Goal: Transaction & Acquisition: Purchase product/service

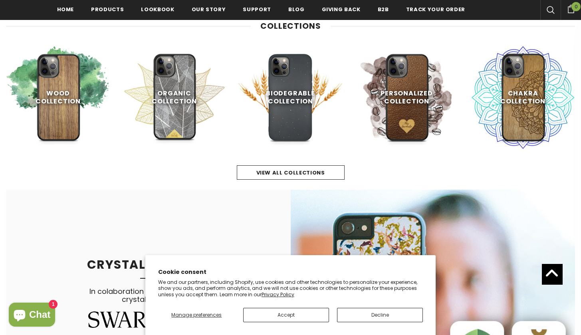
scroll to position [382, 0]
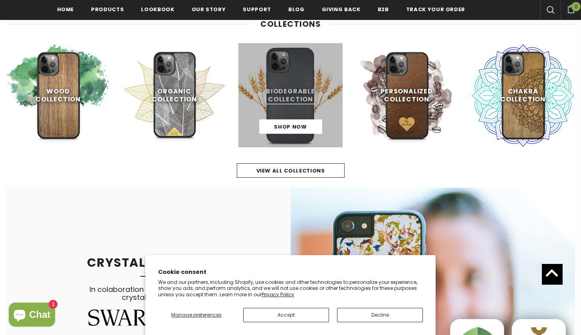
click at [287, 120] on link at bounding box center [291, 95] width 104 height 104
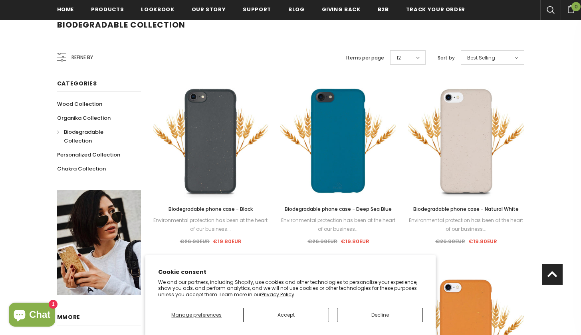
scroll to position [134, 0]
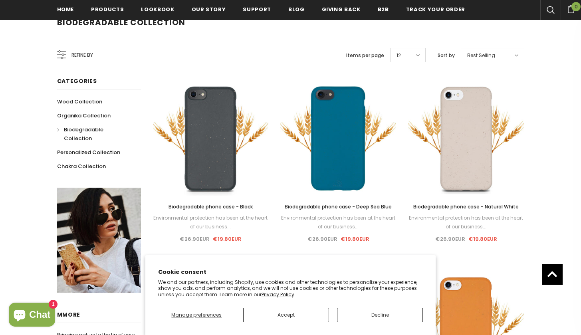
click at [221, 212] on div "Biodegradable phone case - Black Environmental protection has been at the heart…" at bounding box center [211, 223] width 116 height 41
click at [216, 201] on div "Sale Select options Quick View Biodegradable phone case - Black Environmental p…" at bounding box center [211, 162] width 116 height 163
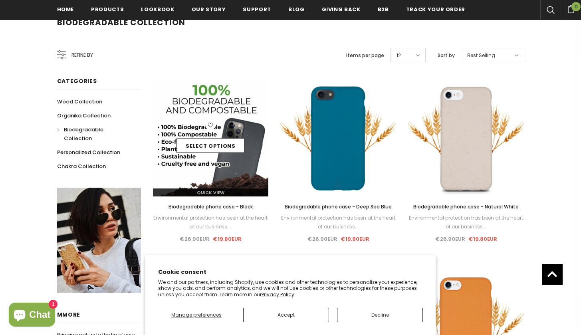
click at [208, 172] on img at bounding box center [211, 139] width 116 height 116
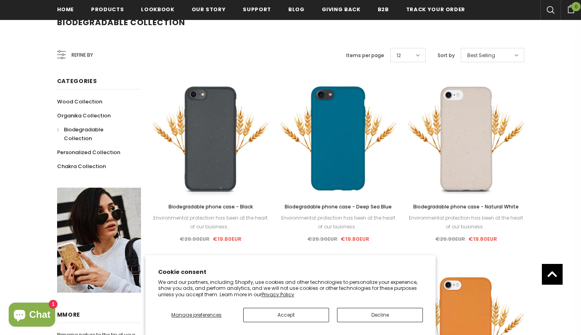
click at [337, 211] on link "Biodegradable phone case - Deep Sea Blue" at bounding box center [339, 207] width 116 height 9
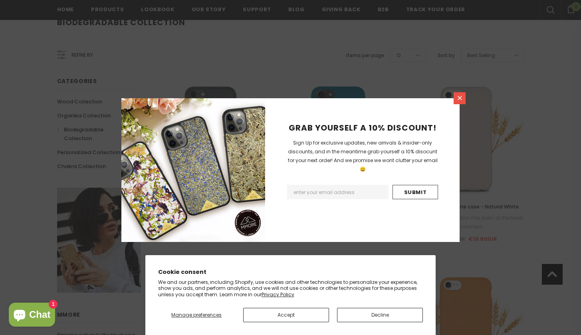
click at [455, 102] on link at bounding box center [460, 98] width 12 height 12
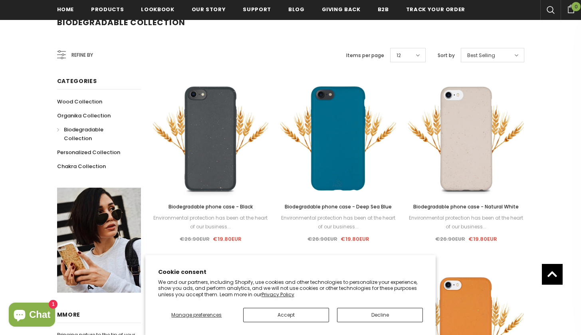
click at [231, 204] on span "Biodegradable phone case - Black" at bounding box center [211, 206] width 84 height 7
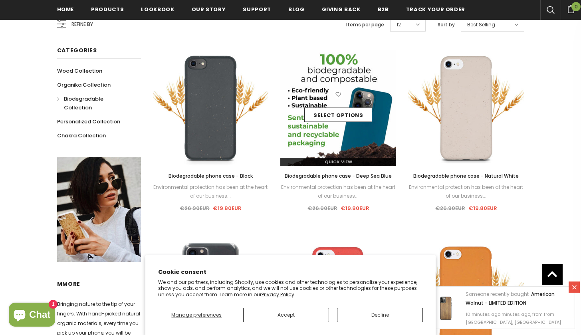
scroll to position [163, 0]
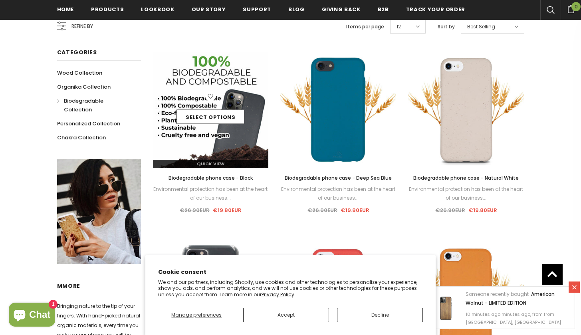
click at [227, 155] on div "Quick View" at bounding box center [211, 161] width 116 height 14
click at [234, 158] on div "Quick View" at bounding box center [211, 161] width 116 height 14
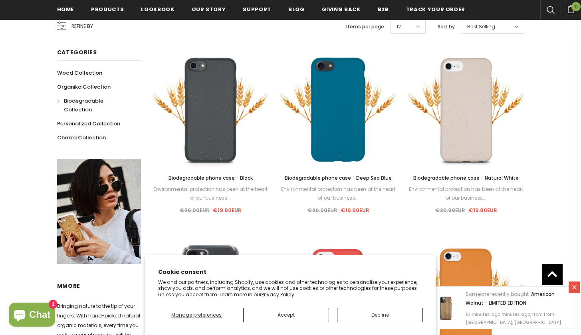
click at [216, 178] on span "Biodegradable phone case - Black" at bounding box center [211, 178] width 84 height 7
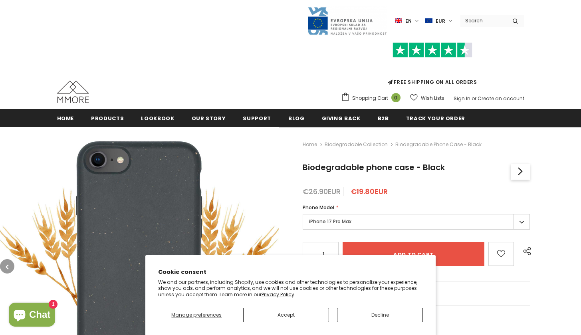
scroll to position [101, 0]
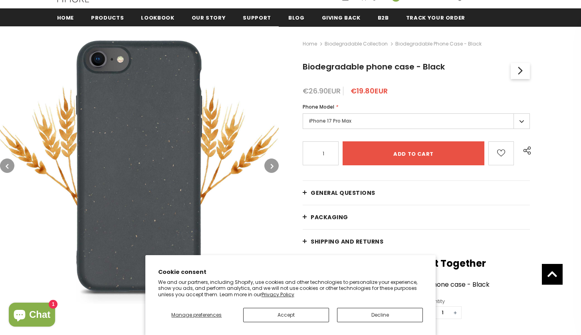
click at [333, 121] on label "iPhone 17 Pro Max" at bounding box center [416, 121] width 227 height 16
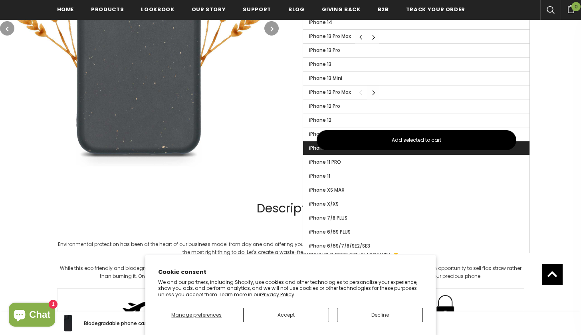
scroll to position [454, 0]
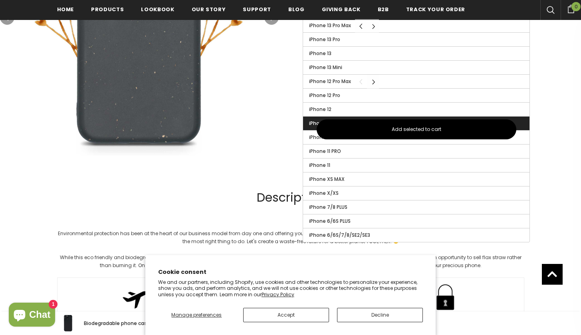
click at [313, 126] on span "iPhone 12 Mini" at bounding box center [325, 123] width 33 height 7
click at [0, 0] on input "iPhone 12 Mini" at bounding box center [0, 0] width 0 height 0
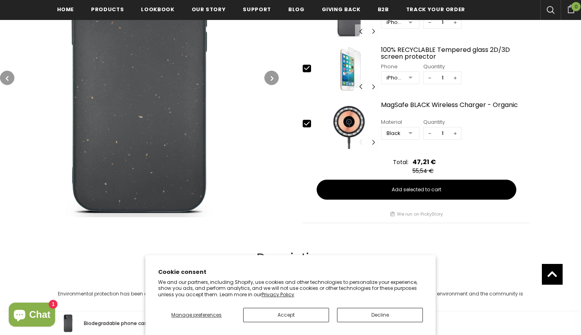
scroll to position [392, 0]
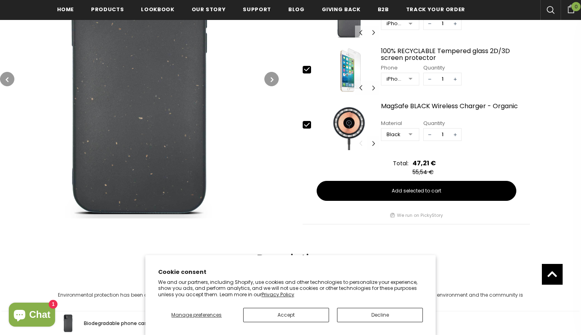
click at [392, 76] on div "iPhone 6/6S/7/8/SE2/SE3" at bounding box center [395, 79] width 16 height 8
click at [370, 309] on button "Decline" at bounding box center [380, 315] width 86 height 14
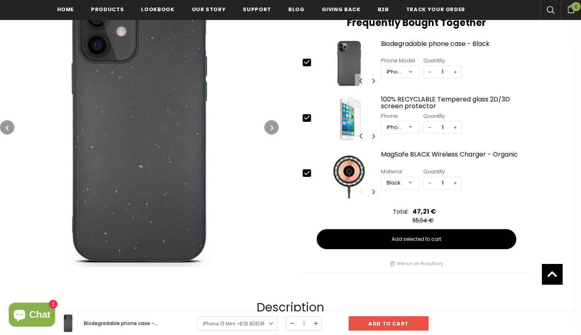
scroll to position [287, 0]
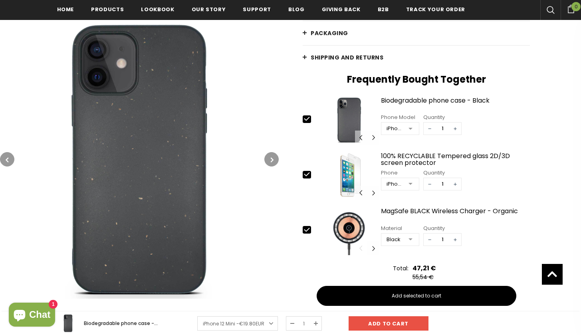
click at [402, 127] on div "iPhone 11 PRO MAX" at bounding box center [395, 129] width 16 height 8
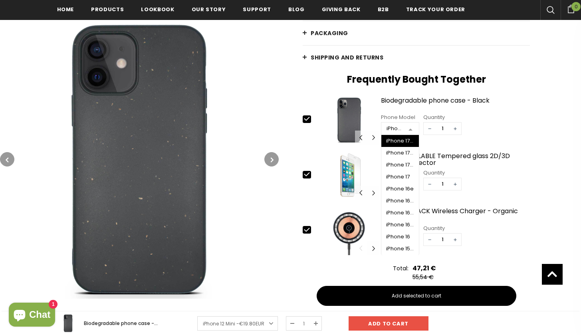
click at [400, 139] on div "iPhone 17 Pro Max" at bounding box center [400, 141] width 28 height 6
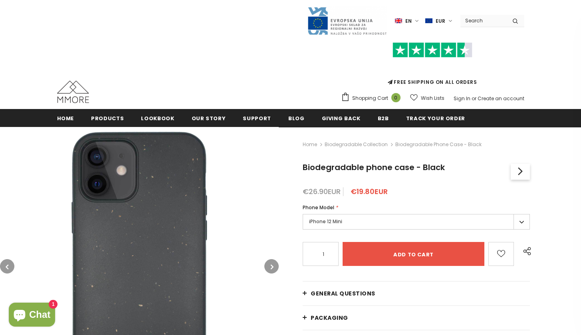
scroll to position [0, 0]
click at [359, 223] on label "iPhone 12 Mini" at bounding box center [416, 222] width 227 height 16
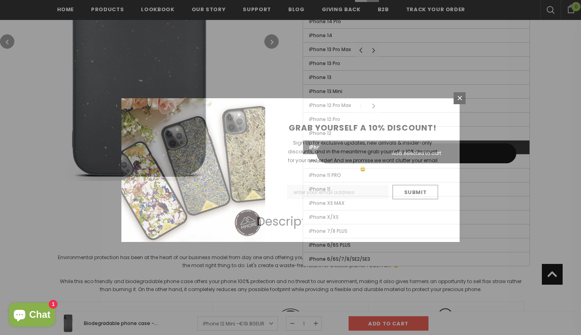
scroll to position [434, 0]
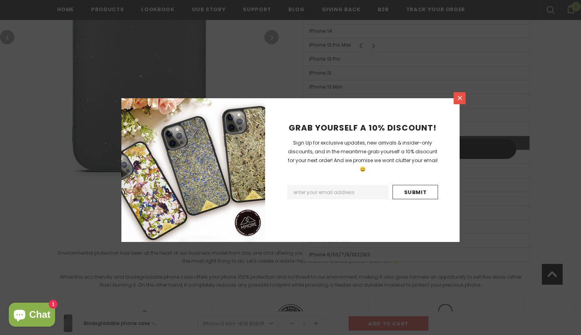
click at [459, 96] on icon at bounding box center [460, 98] width 7 height 7
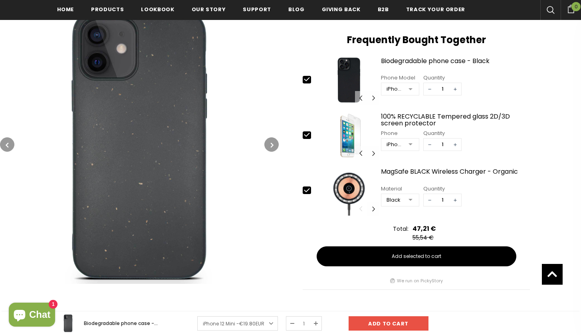
scroll to position [247, 0]
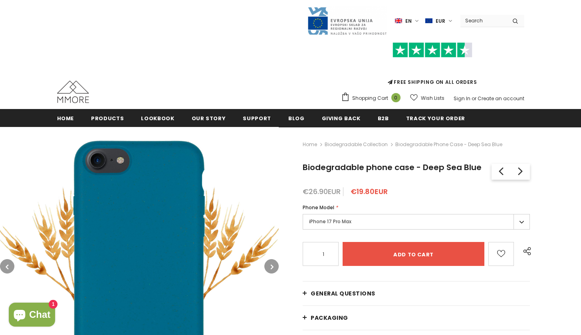
click at [337, 211] on div "Phone Model *" at bounding box center [416, 208] width 227 height 8
click at [340, 217] on label "iPhone 17 Pro Max" at bounding box center [416, 222] width 227 height 16
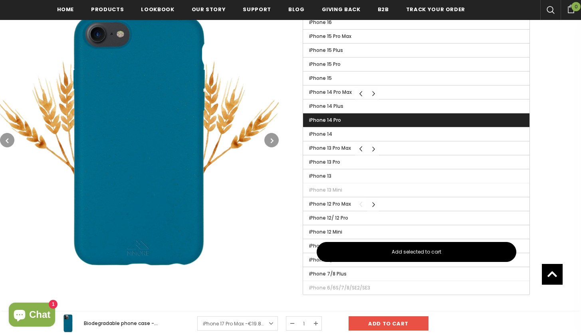
scroll to position [331, 0]
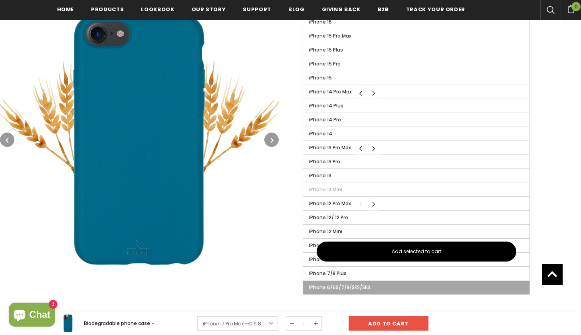
click at [347, 284] on label "iPhone 6/6S/7/8/SE2/SE3" at bounding box center [416, 288] width 227 height 14
click at [0, 0] on input "iPhone 6/6S/7/8/SE2/SE3" at bounding box center [0, 0] width 0 height 0
type input "Sold Out"
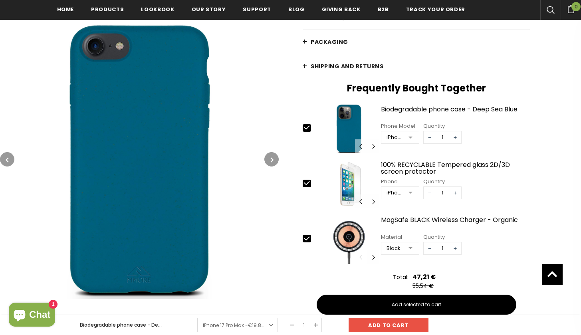
scroll to position [277, 0]
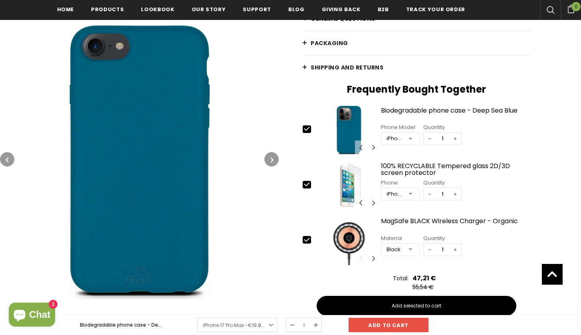
click at [309, 187] on icon at bounding box center [307, 184] width 8 height 8
type input "0"
click at [307, 235] on div "slide 1 of 15 1 / 15 2 / 15 3 / 15 4 / 15 5 / 15 6 / 15 7 / 15 8 / 15 9 / 15 10…" at bounding box center [416, 241] width 227 height 50
click at [306, 240] on icon at bounding box center [307, 240] width 8 height 8
type input "0"
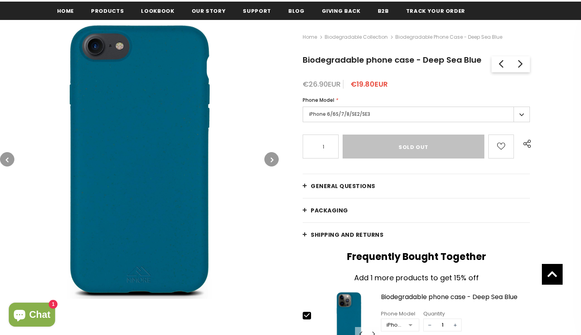
scroll to position [107, 0]
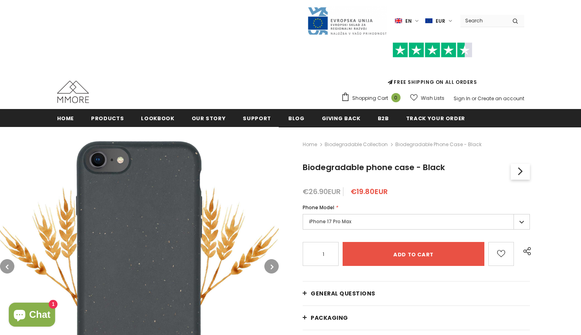
click at [416, 204] on div "Phone Model *" at bounding box center [416, 208] width 227 height 8
click at [414, 213] on div "Phone Model * iPhone 17 Pro Max iPhone 17 Pro Max iPhone 17 Pro iPhone 17 Air i…" at bounding box center [416, 218] width 227 height 28
click at [406, 225] on label "iPhone 17 Pro Max" at bounding box center [416, 222] width 227 height 16
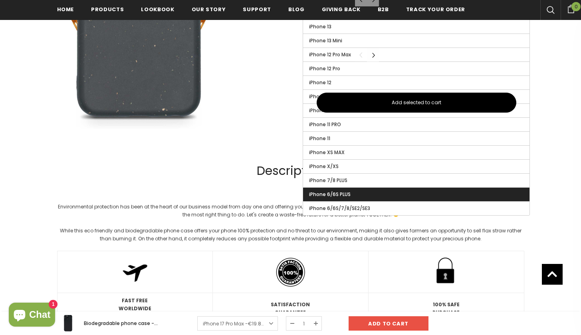
scroll to position [475, 0]
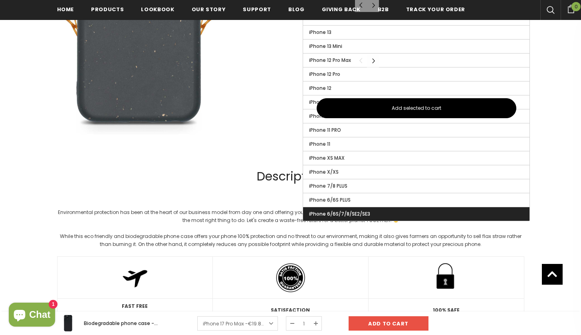
click at [392, 211] on label "iPhone 6/6S/7/8/SE2/SE3" at bounding box center [416, 214] width 227 height 14
click at [0, 0] on input "iPhone 6/6S/7/8/SE2/SE3" at bounding box center [0, 0] width 0 height 0
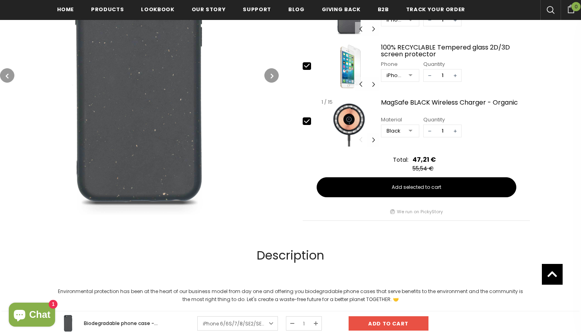
scroll to position [394, 0]
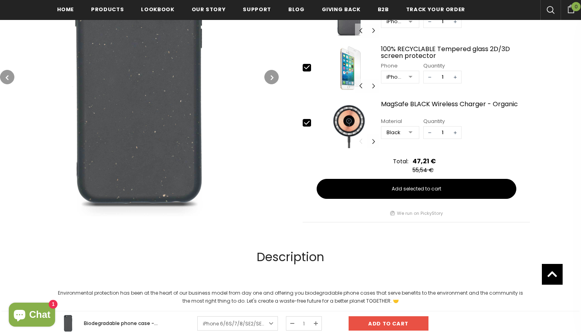
click at [305, 65] on icon at bounding box center [307, 67] width 8 height 8
type input "0"
click at [309, 124] on icon at bounding box center [307, 123] width 8 height 8
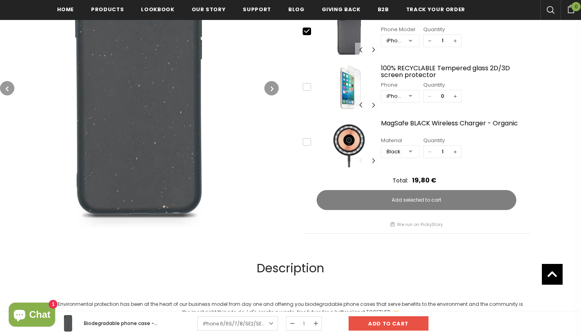
type input "0"
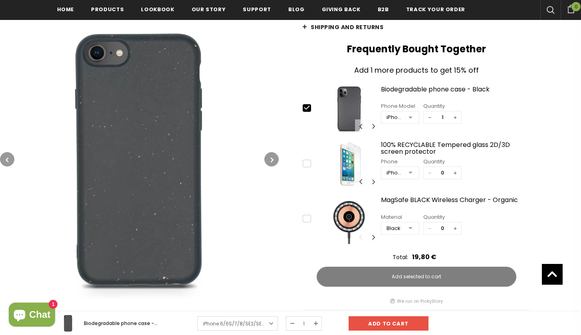
scroll to position [316, 0]
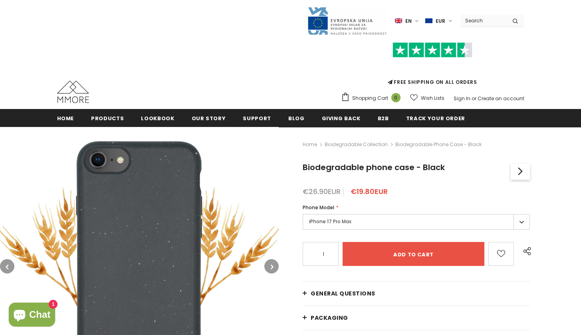
click at [448, 222] on label "iPhone 17 Pro Max" at bounding box center [416, 222] width 227 height 16
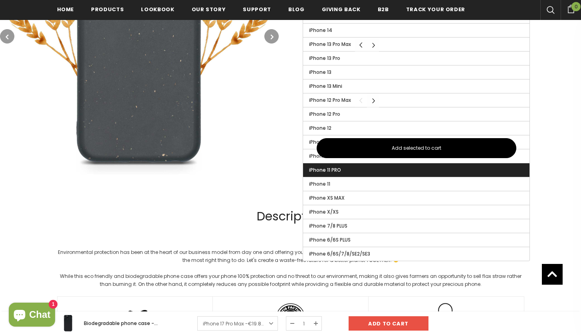
scroll to position [437, 0]
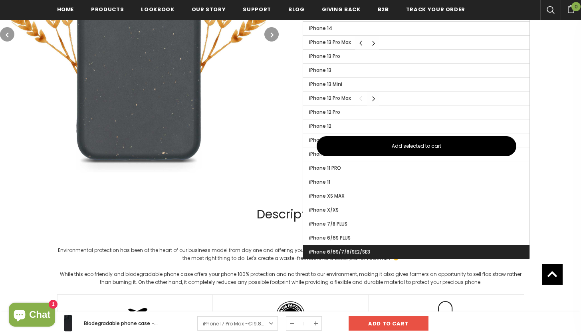
click at [385, 251] on label "iPhone 6/6S/7/8/SE2/SE3" at bounding box center [416, 252] width 227 height 14
click at [0, 0] on input "iPhone 6/6S/7/8/SE2/SE3" at bounding box center [0, 0] width 0 height 0
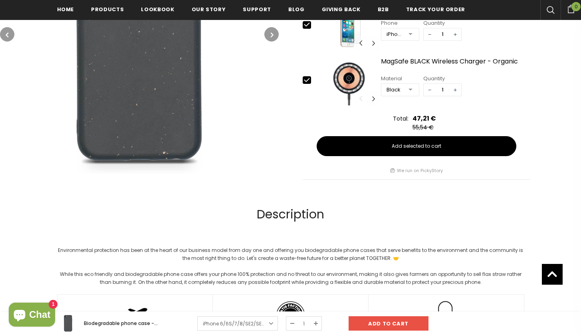
click at [309, 28] on icon at bounding box center [307, 24] width 8 height 8
type input "0"
click at [307, 81] on icon at bounding box center [307, 80] width 5 height 4
type input "0"
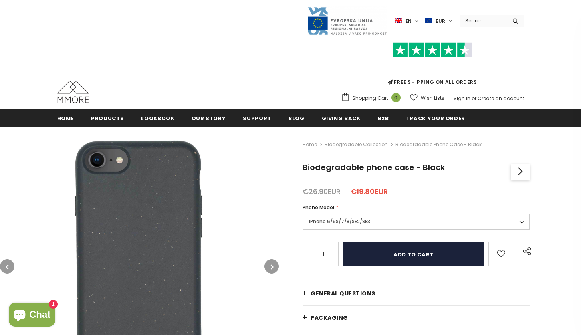
click at [396, 249] on input "Add to cart" at bounding box center [413, 254] width 141 height 24
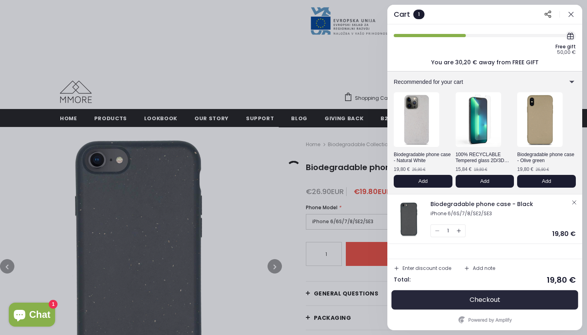
click at [465, 300] on button "Checkout" at bounding box center [485, 300] width 182 height 19
